Goal: Check status: Check status

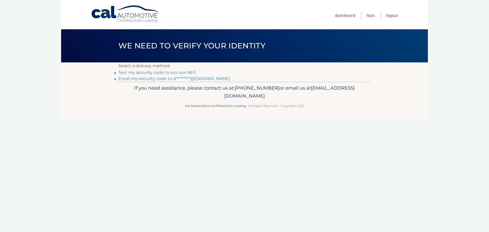
click at [161, 72] on link "Text my security code to xxx-xxx-9611" at bounding box center [156, 72] width 77 height 5
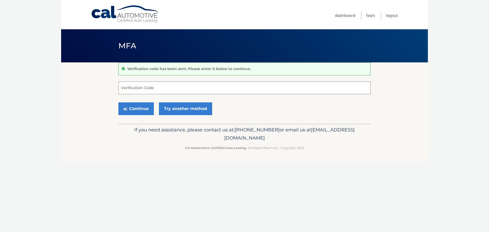
click at [159, 87] on input "Verification Code" at bounding box center [244, 87] width 252 height 13
type input "420069"
click at [118, 102] on button "Continue" at bounding box center [135, 108] width 35 height 13
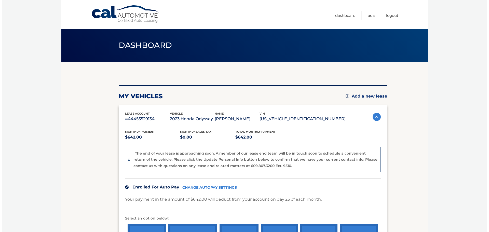
scroll to position [76, 0]
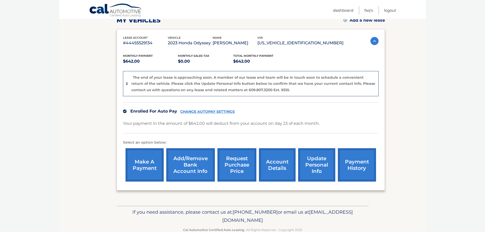
click at [232, 163] on link "request purchase price" at bounding box center [236, 164] width 39 height 33
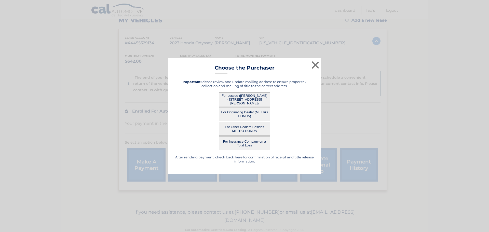
click at [237, 112] on button "For Originating Dealer (METRO HONDA)" at bounding box center [244, 114] width 51 height 14
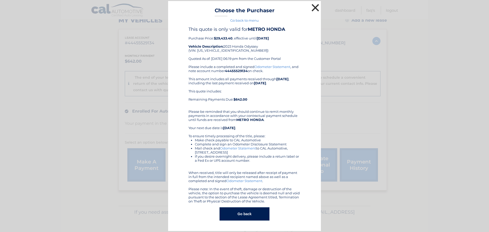
click at [315, 6] on button "×" at bounding box center [315, 8] width 10 height 10
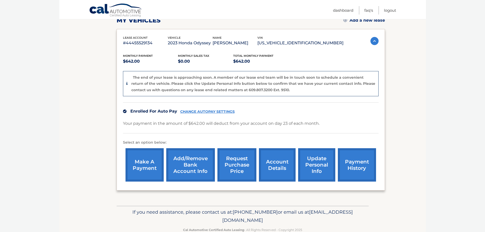
click at [236, 167] on link "request purchase price" at bounding box center [236, 164] width 39 height 33
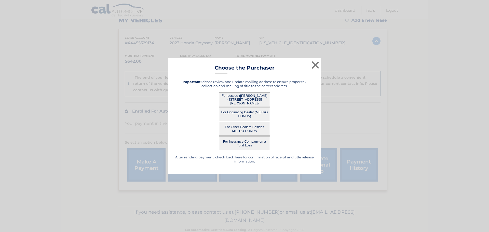
click at [240, 96] on button "For Lessee ([PERSON_NAME] - [STREET_ADDRESS][PERSON_NAME])" at bounding box center [244, 99] width 51 height 14
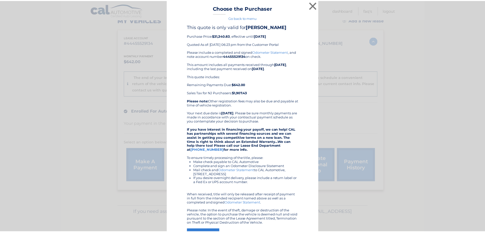
scroll to position [0, 0]
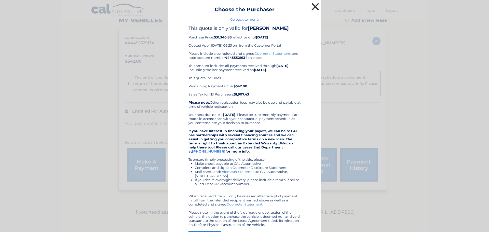
click at [315, 5] on button "×" at bounding box center [315, 7] width 10 height 10
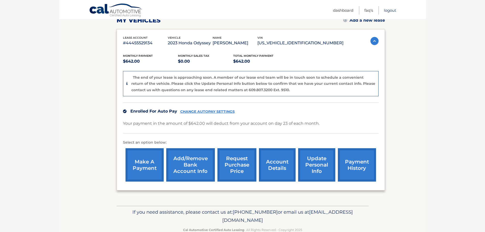
click at [392, 10] on link "Logout" at bounding box center [390, 10] width 12 height 8
